Goal: Task Accomplishment & Management: Complete application form

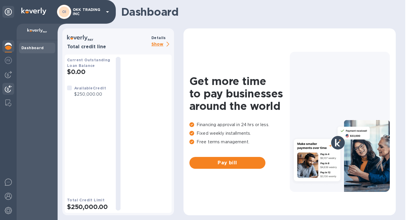
click at [9, 90] on img at bounding box center [8, 88] width 7 height 7
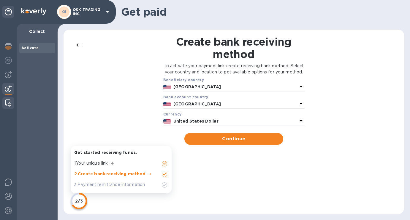
click at [10, 104] on img at bounding box center [8, 103] width 6 height 7
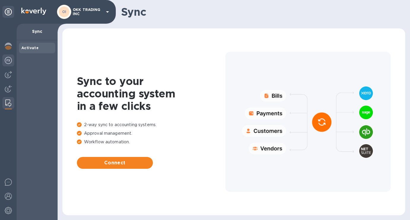
click at [11, 61] on img at bounding box center [8, 60] width 7 height 7
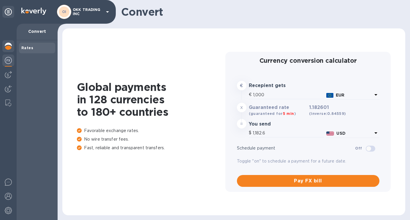
click at [11, 48] on img at bounding box center [8, 46] width 7 height 7
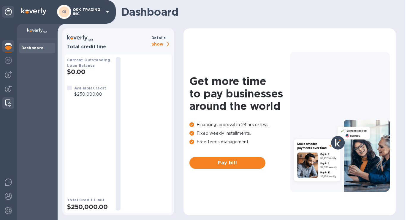
click at [9, 100] on img at bounding box center [8, 103] width 6 height 7
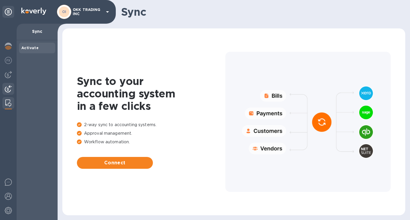
click at [9, 91] on img at bounding box center [8, 88] width 7 height 7
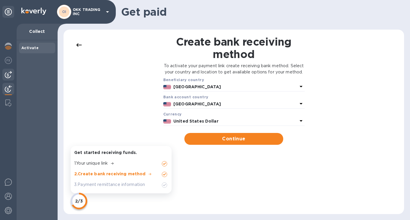
click at [10, 74] on img at bounding box center [8, 74] width 7 height 7
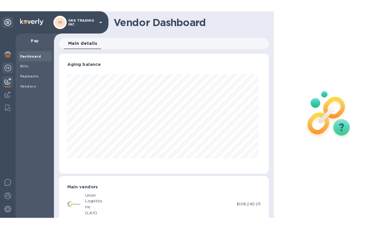
scroll to position [128, 222]
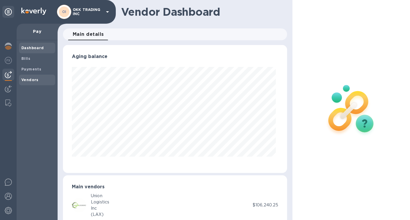
click at [34, 79] on b "Vendors" at bounding box center [29, 80] width 17 height 4
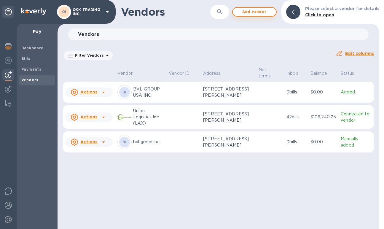
click at [252, 11] on span "Add vendor" at bounding box center [255, 11] width 34 height 7
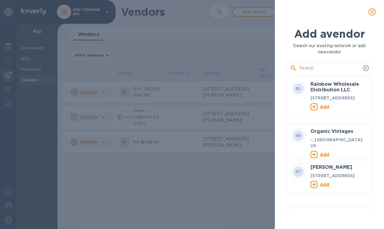
click at [371, 13] on icon "close" at bounding box center [373, 12] width 4 height 4
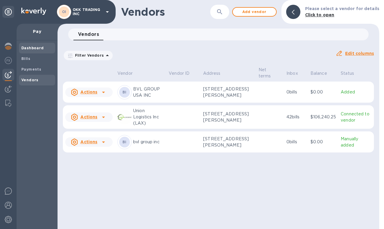
click at [37, 48] on b "Dashboard" at bounding box center [32, 48] width 23 height 4
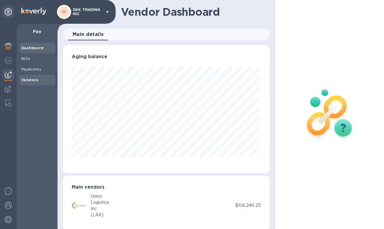
scroll to position [128, 205]
click at [35, 81] on b "Vendors" at bounding box center [29, 80] width 17 height 4
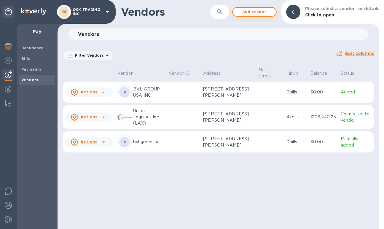
click at [251, 14] on span "Add vendor" at bounding box center [255, 11] width 34 height 7
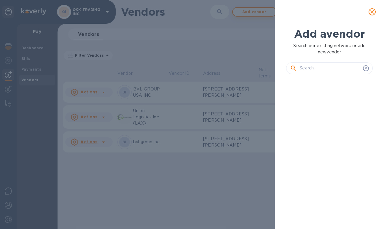
scroll to position [130, 89]
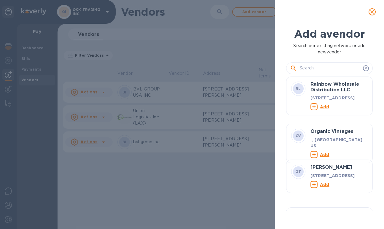
click at [326, 68] on input "text" at bounding box center [330, 68] width 61 height 9
type input "intex"
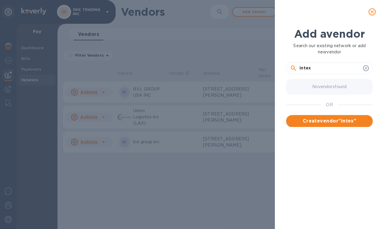
click at [334, 122] on span "Create vendor " intex "" at bounding box center [329, 121] width 77 height 7
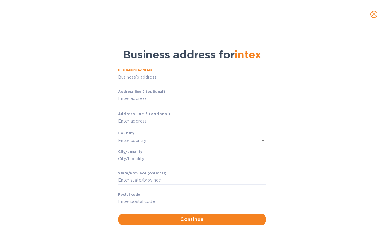
click at [209, 78] on input "Business’s аddress" at bounding box center [192, 77] width 148 height 9
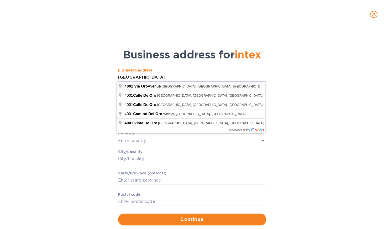
type input "[STREET_ADDRESS]"
type input "[GEOGRAPHIC_DATA]"
type input "CA"
type input "90810"
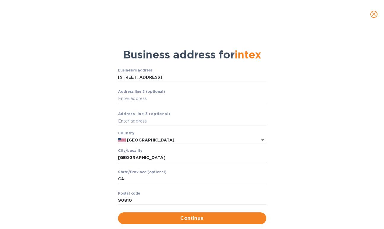
scroll to position [13, 0]
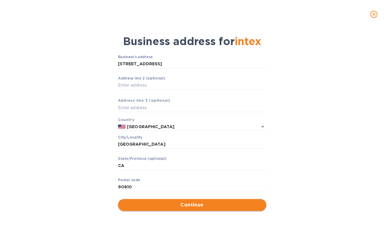
click at [185, 206] on span "Continue" at bounding box center [192, 205] width 139 height 7
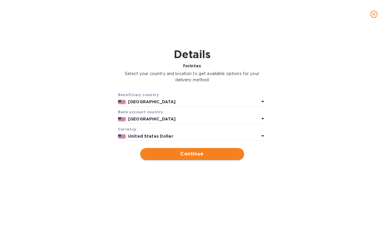
click at [184, 154] on span "Continue" at bounding box center [192, 153] width 94 height 7
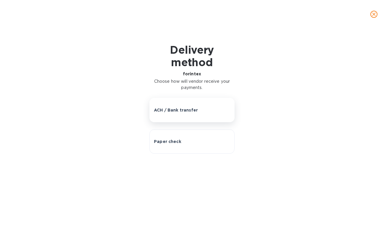
click at [185, 112] on p "ACH / Bank transfer" at bounding box center [176, 110] width 44 height 6
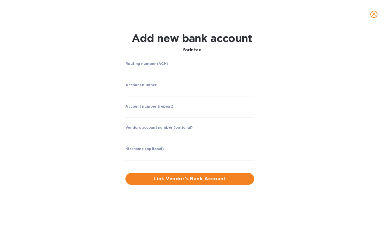
click at [185, 71] on input "string" at bounding box center [190, 70] width 129 height 9
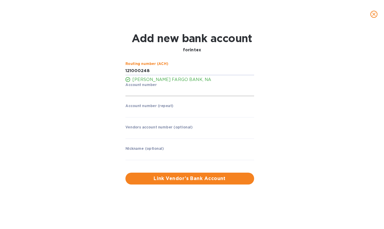
type input "121000248"
click at [182, 91] on input "string" at bounding box center [190, 92] width 129 height 9
type input "4828491720"
click at [172, 117] on input "string" at bounding box center [190, 113] width 129 height 9
type input "4828491720"
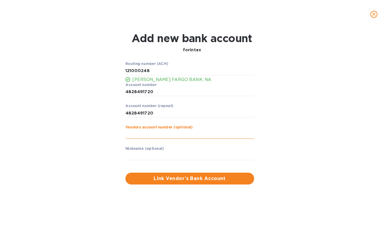
click at [167, 134] on input "text" at bounding box center [190, 134] width 129 height 9
click at [166, 156] on input "text" at bounding box center [190, 155] width 129 height 9
click at [173, 180] on span "Link Vendor’s Bank Account" at bounding box center [189, 178] width 119 height 7
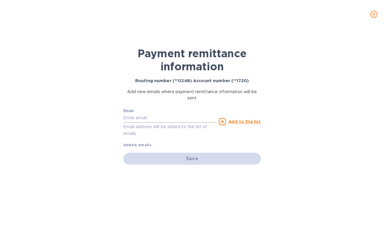
click at [176, 116] on input "text" at bounding box center [169, 118] width 93 height 9
paste input "[EMAIL_ADDRESS][DOMAIN_NAME]"
type input "[EMAIL_ADDRESS][DOMAIN_NAME]"
click at [234, 120] on u "Add to the list" at bounding box center [245, 121] width 32 height 5
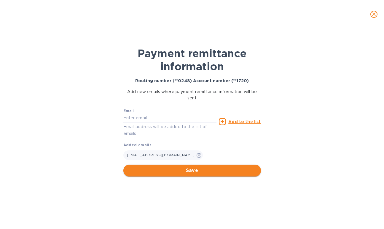
click at [206, 172] on span "Save" at bounding box center [192, 170] width 128 height 7
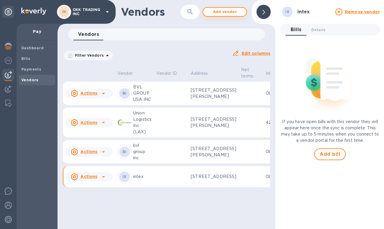
click at [231, 13] on span "Add vendor" at bounding box center [225, 11] width 34 height 7
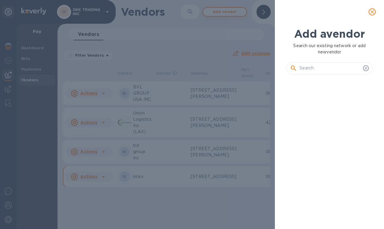
scroll to position [130, 89]
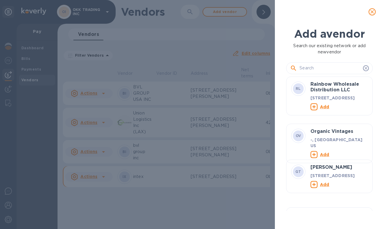
click at [374, 11] on icon "close" at bounding box center [372, 12] width 6 height 6
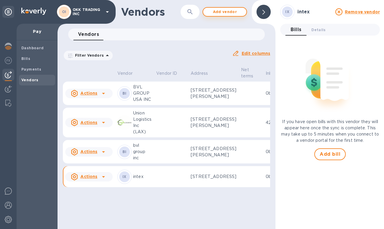
click at [234, 14] on span "Add vendor" at bounding box center [225, 11] width 34 height 7
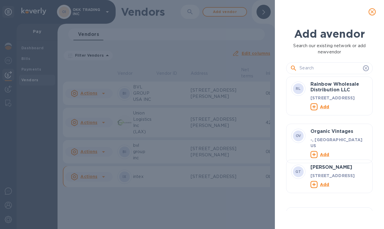
click at [327, 67] on input "text" at bounding box center [330, 68] width 61 height 9
type input "SOA"
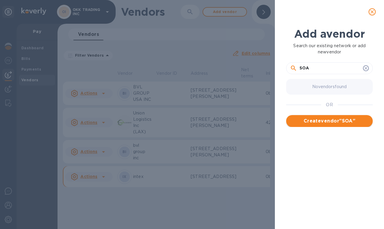
click at [315, 119] on span "Create vendor " SOA "" at bounding box center [329, 121] width 77 height 7
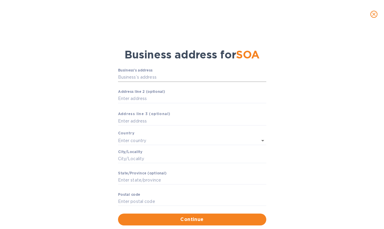
click at [172, 76] on input "Business’s аddress" at bounding box center [192, 77] width 148 height 9
paste input "[STREET_ADDRESS]"
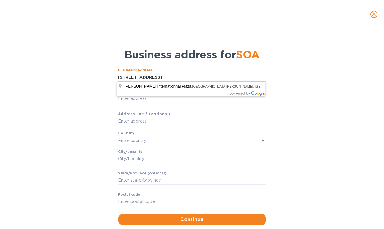
type input "[STREET_ADDRESS]"
click at [312, 118] on div "Business’s аddress [STREET_ADDRESS] ​ Аddress line 2 (optional) ​ Аddress line …" at bounding box center [192, 147] width 369 height 164
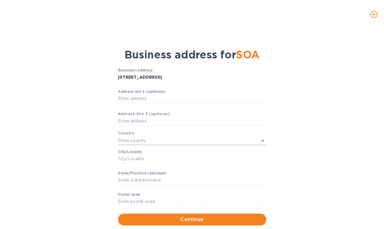
click at [259, 139] on icon "Open" at bounding box center [262, 140] width 7 height 7
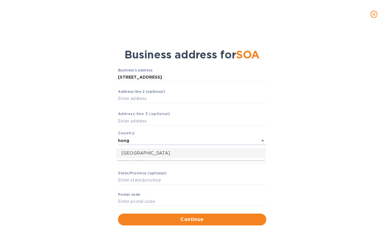
click at [200, 152] on p "[GEOGRAPHIC_DATA]" at bounding box center [191, 153] width 139 height 6
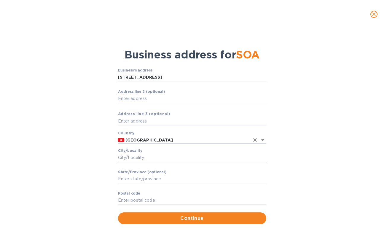
type input "[GEOGRAPHIC_DATA]"
click at [194, 157] on input "Сity/Locаlity" at bounding box center [192, 157] width 148 height 9
type input "[GEOGRAPHIC_DATA]"
click at [254, 77] on input "[STREET_ADDRESS]" at bounding box center [192, 77] width 148 height 9
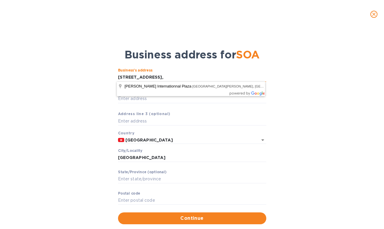
type input "[STREET_ADDRESS],"
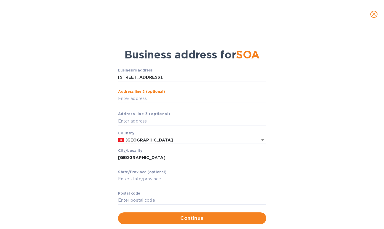
scroll to position [13, 0]
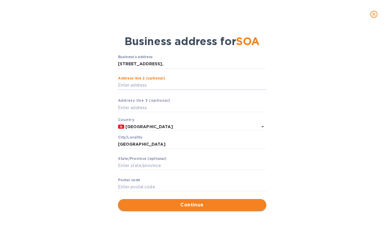
click at [196, 205] on span "Continue" at bounding box center [192, 205] width 139 height 7
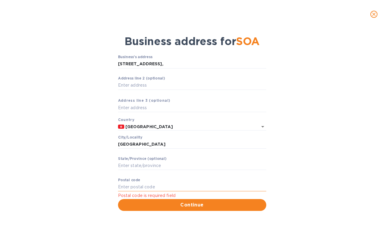
click at [146, 184] on input "Pоstal cоde" at bounding box center [192, 187] width 148 height 9
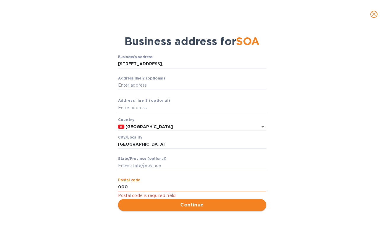
type input "000"
click at [169, 205] on span "Continue" at bounding box center [192, 205] width 139 height 7
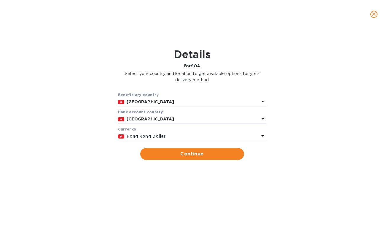
click at [196, 101] on p "[GEOGRAPHIC_DATA]" at bounding box center [193, 102] width 133 height 6
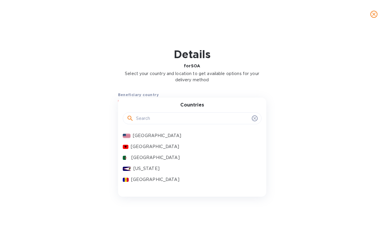
click at [95, 131] on div "Beneficiary country [GEOGRAPHIC_DATA] Countries [GEOGRAPHIC_DATA] [GEOGRAPHIC_D…" at bounding box center [192, 125] width 369 height 75
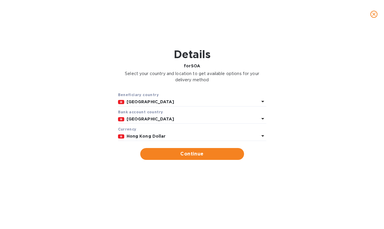
click at [160, 136] on b "Hong Kong Dollar" at bounding box center [146, 136] width 39 height 5
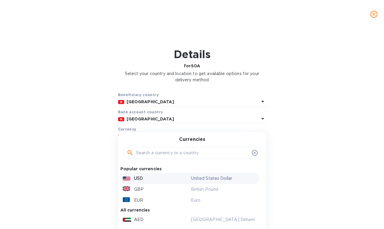
click at [148, 179] on div "USD" at bounding box center [156, 178] width 68 height 9
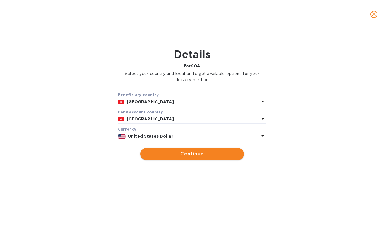
click at [183, 155] on span "Continue" at bounding box center [192, 153] width 94 height 7
type input "SOA"
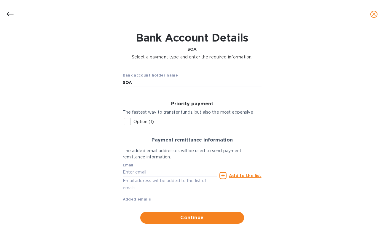
scroll to position [30, 0]
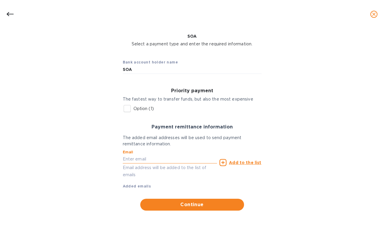
click at [169, 158] on input "text" at bounding box center [170, 159] width 95 height 9
type input "[EMAIL_ADDRESS][DOMAIN_NAME]"
click at [234, 160] on u "Add to the list" at bounding box center [245, 162] width 32 height 5
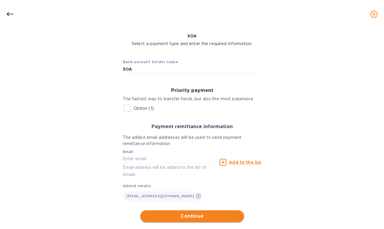
click at [203, 215] on span "Continue" at bounding box center [192, 216] width 94 height 7
click at [145, 71] on input "SOA" at bounding box center [192, 69] width 139 height 9
paste input "UTHERN BEAUTY INDUSTRIAL CO., LTD"
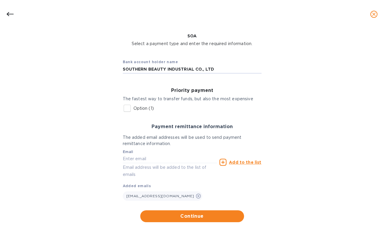
type input "SOUTHERN BEAUTY INDUSTRIAL CO., LTD"
click at [192, 215] on span "Continue" at bounding box center [192, 216] width 94 height 7
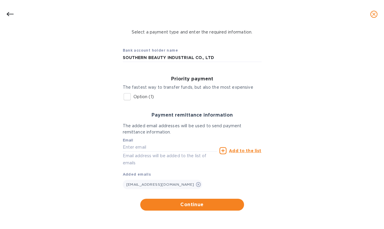
click at [139, 96] on p "Option (1)" at bounding box center [144, 97] width 20 height 6
click at [134, 96] on input "Option (1)" at bounding box center [127, 97] width 12 height 12
checkbox input "true"
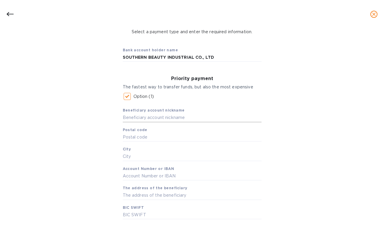
click at [163, 119] on input "text" at bounding box center [192, 117] width 139 height 9
type input "SOA"
type input "000"
type input "[GEOGRAPHIC_DATA]"
click at [179, 174] on input "text" at bounding box center [192, 176] width 139 height 9
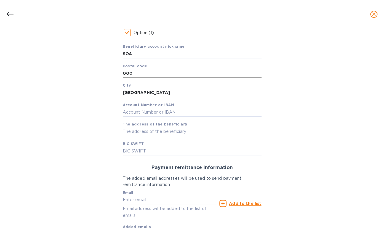
scroll to position [101, 0]
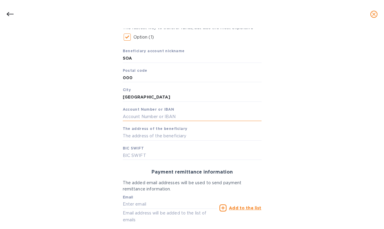
paste input "043-476-0800506-9"
type input "043-476-0800506-9"
click at [192, 134] on input "text" at bounding box center [192, 136] width 139 height 9
paste input "[STREET_ADDRESS]"
type input "[STREET_ADDRESS]"
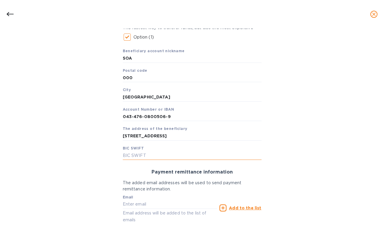
click at [183, 153] on input "text" at bounding box center [192, 155] width 139 height 9
paste input "[SWIFT_CODE]"
type input "[SWIFT_CODE]"
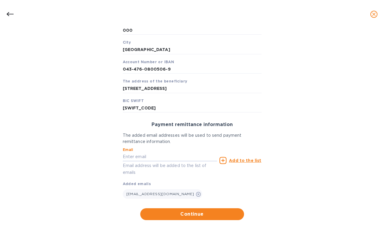
scroll to position [150, 0]
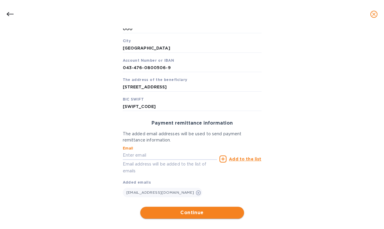
click at [196, 214] on span "Continue" at bounding box center [192, 212] width 94 height 7
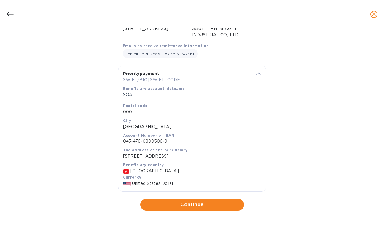
scroll to position [82, 0]
click at [195, 205] on span "Continue" at bounding box center [192, 204] width 94 height 7
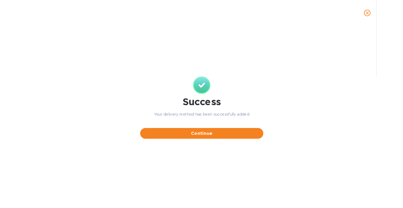
scroll to position [0, 0]
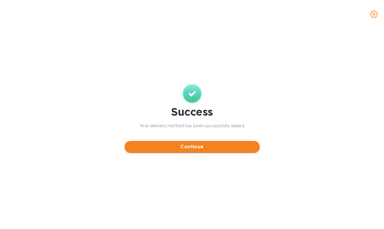
click at [195, 150] on span "Continue" at bounding box center [192, 146] width 126 height 7
